Goal: Information Seeking & Learning: Learn about a topic

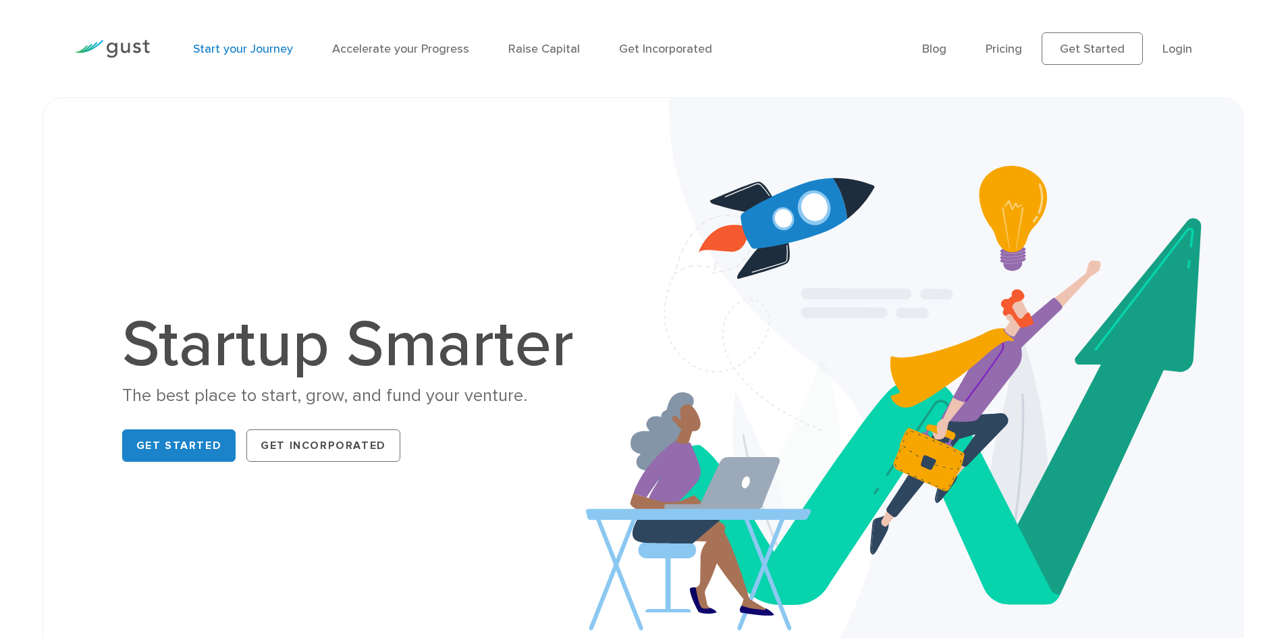
click at [238, 48] on link "Start your Journey" at bounding box center [243, 49] width 100 height 14
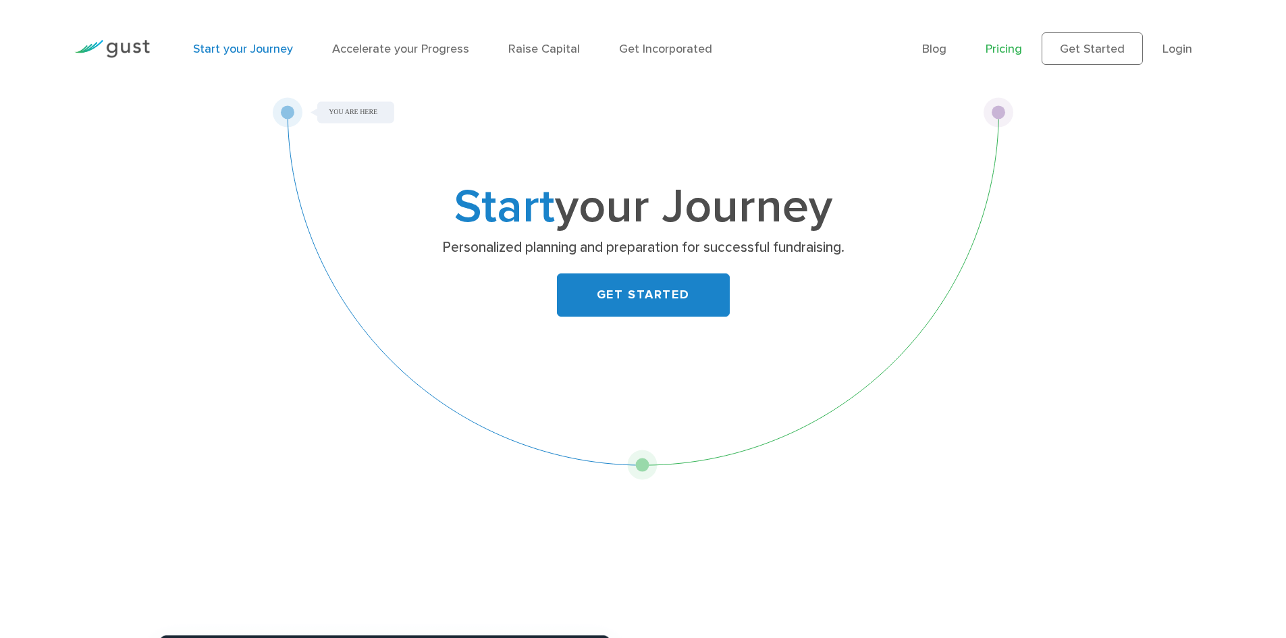
click at [1021, 53] on link "Pricing" at bounding box center [1004, 49] width 36 height 14
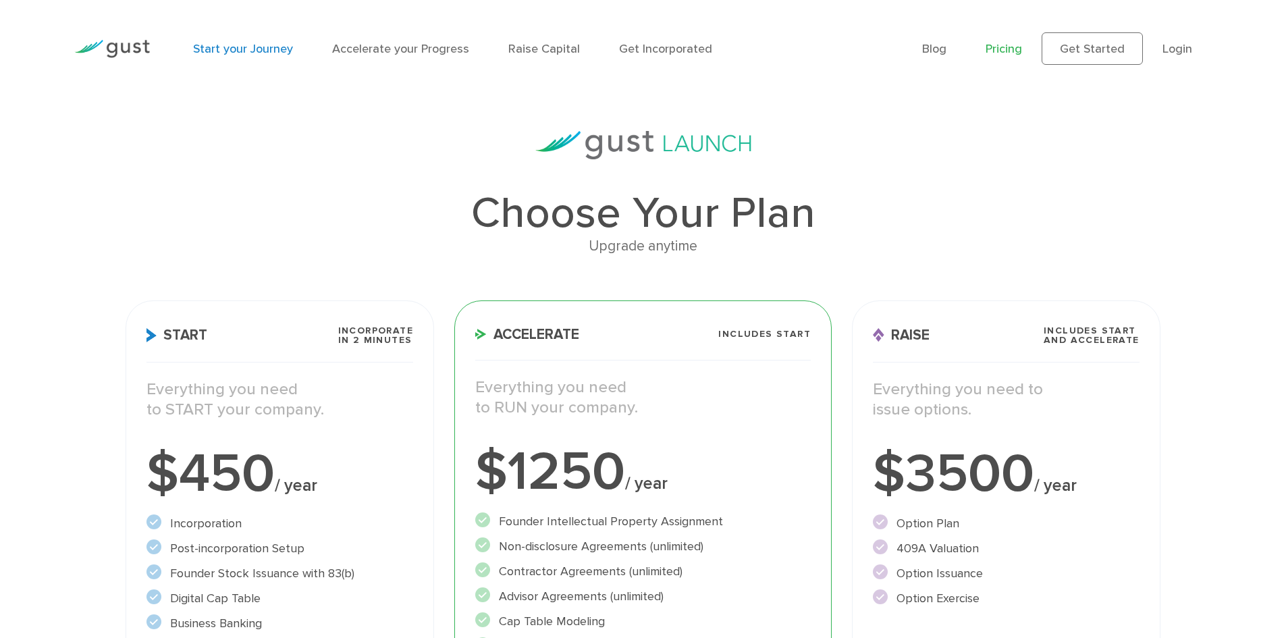
click at [219, 49] on link "Start your Journey" at bounding box center [243, 49] width 100 height 14
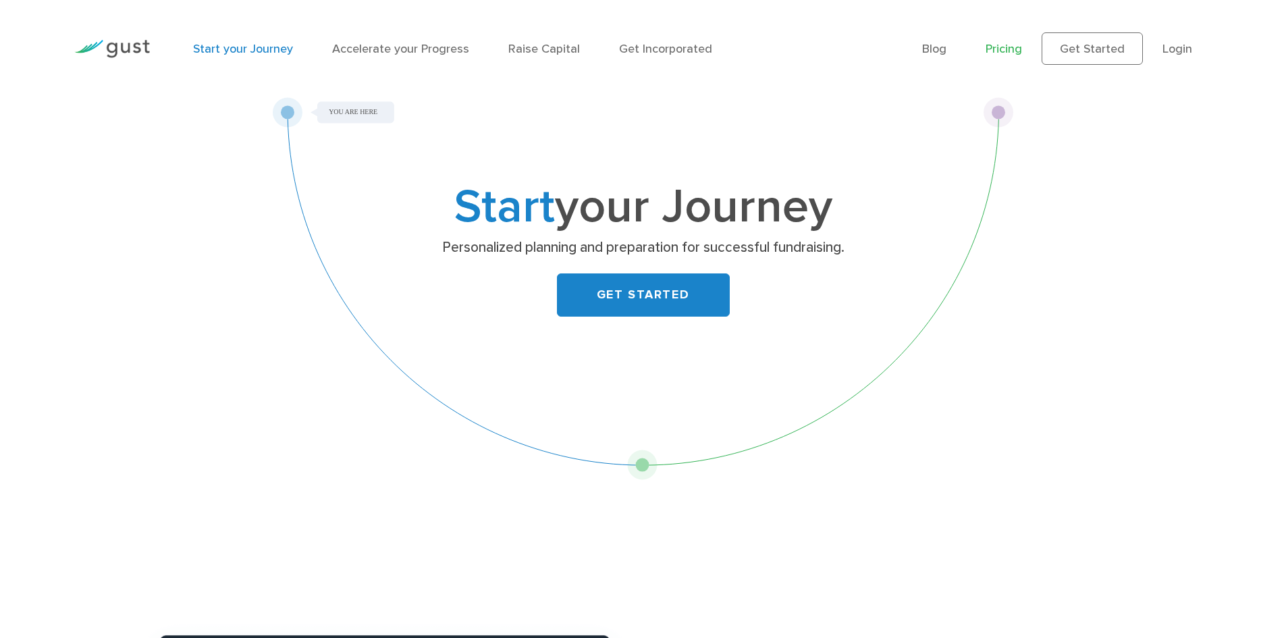
click at [1022, 54] on link "Pricing" at bounding box center [1004, 49] width 36 height 14
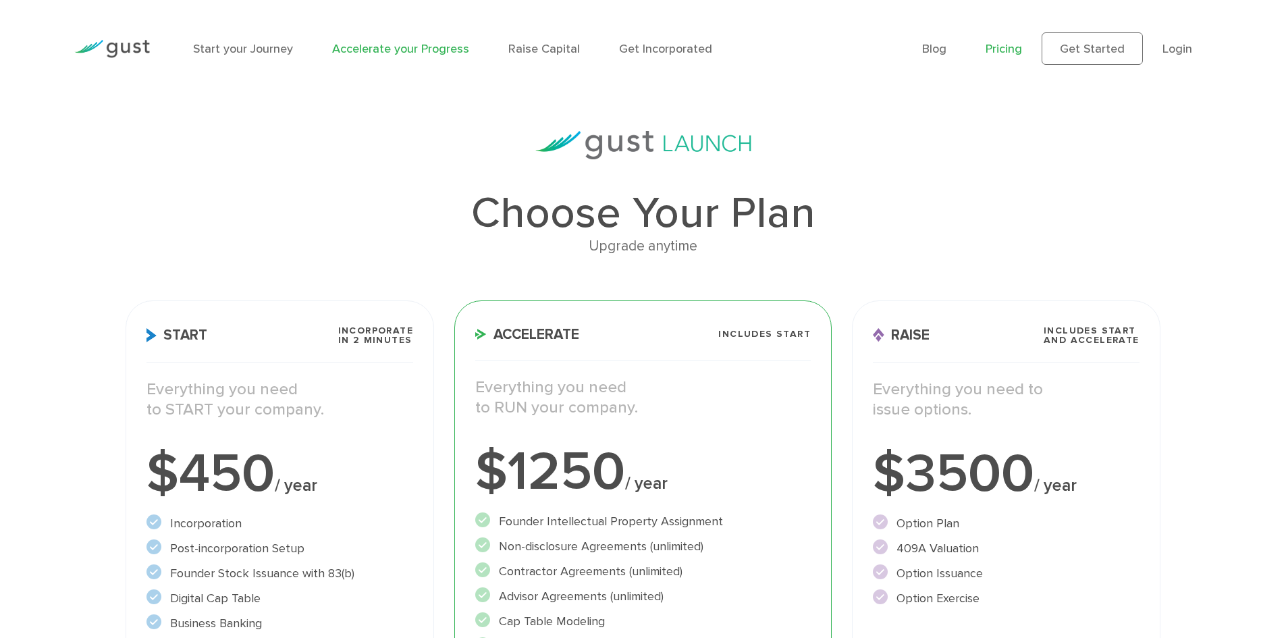
click at [390, 53] on link "Accelerate your Progress" at bounding box center [400, 49] width 137 height 14
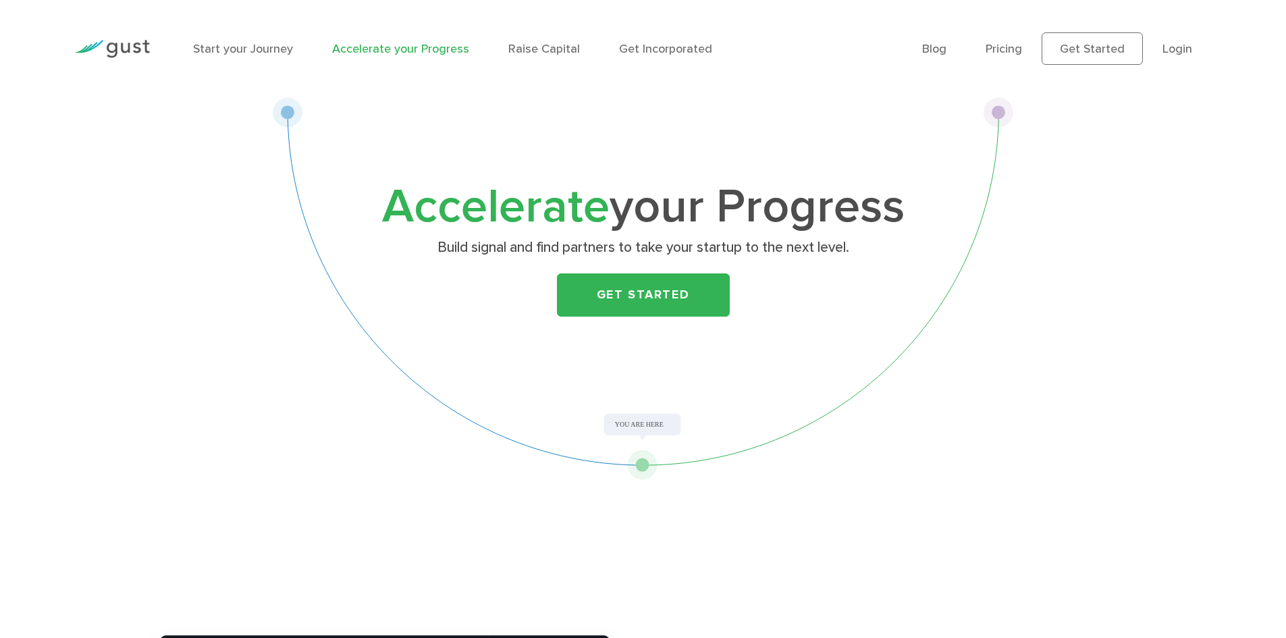
click at [117, 42] on img at bounding box center [112, 49] width 76 height 18
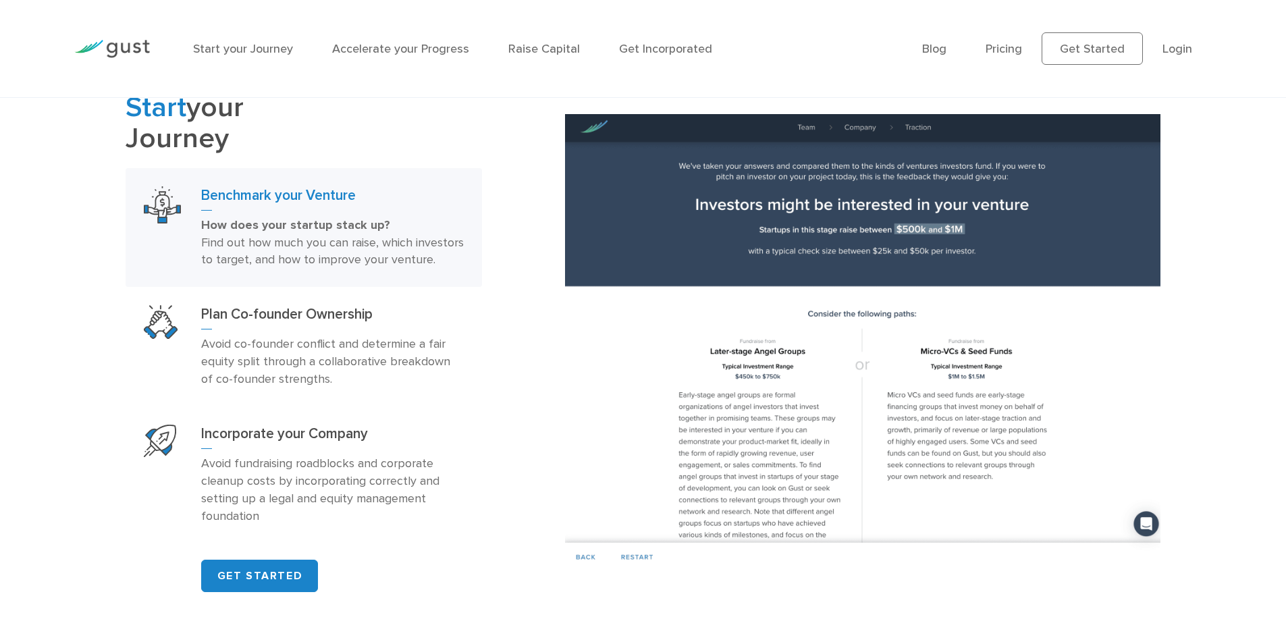
scroll to position [945, 0]
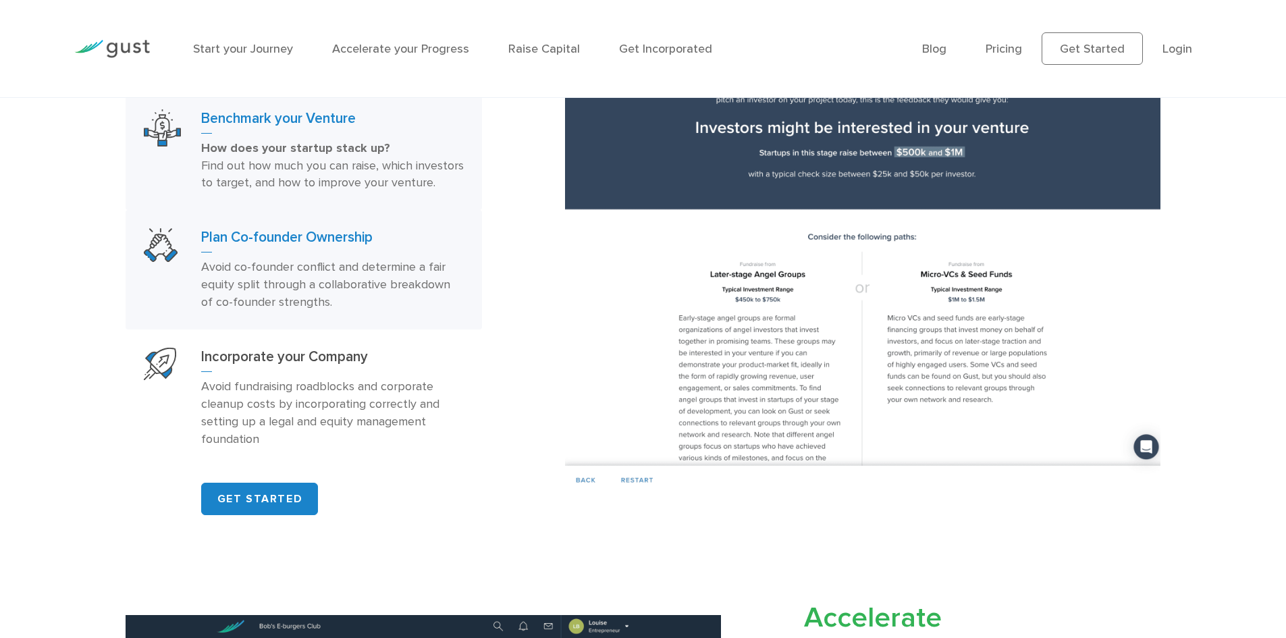
click at [274, 311] on p "Avoid co-founder conflict and determine a fair equity split through a collabora…" at bounding box center [332, 285] width 263 height 53
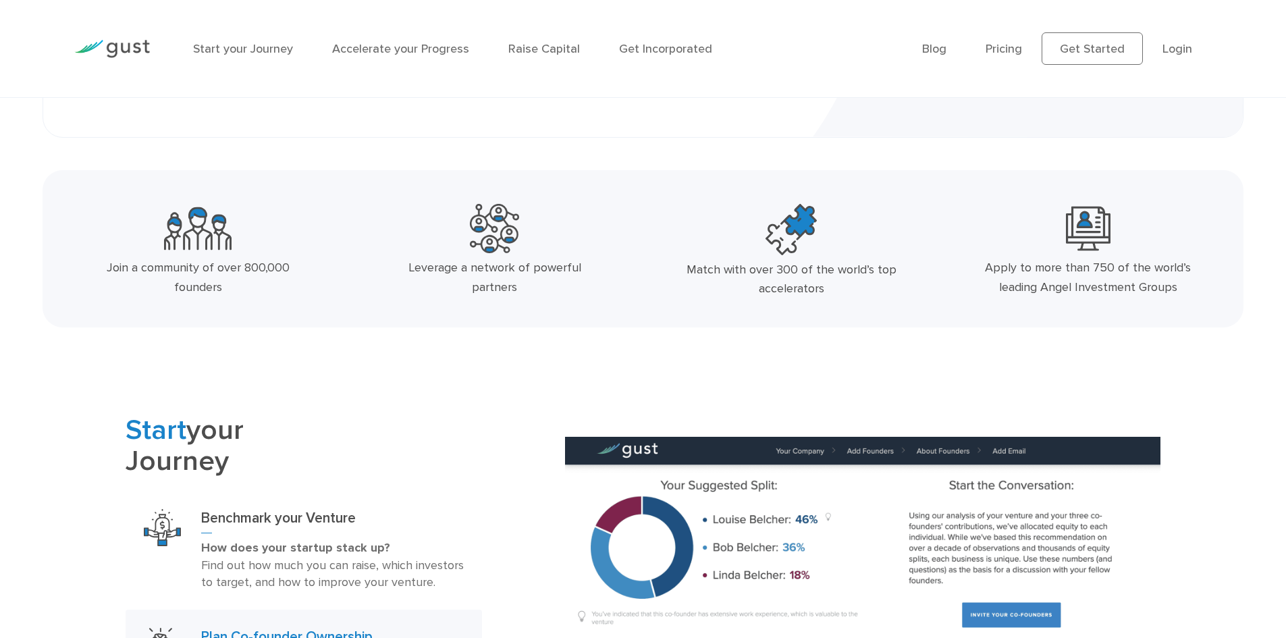
scroll to position [203, 0]
